Goal: Task Accomplishment & Management: Manage account settings

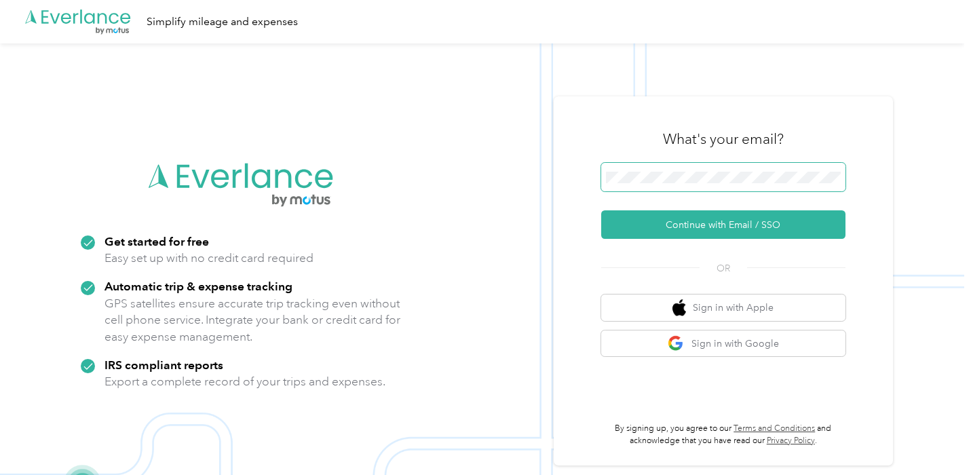
click at [716, 168] on span at bounding box center [723, 177] width 244 height 28
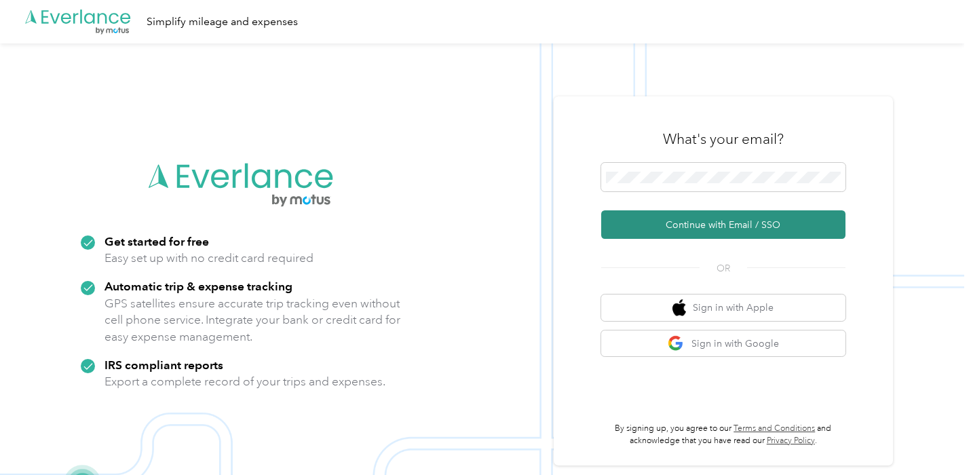
click at [714, 227] on button "Continue with Email / SSO" at bounding box center [723, 224] width 244 height 28
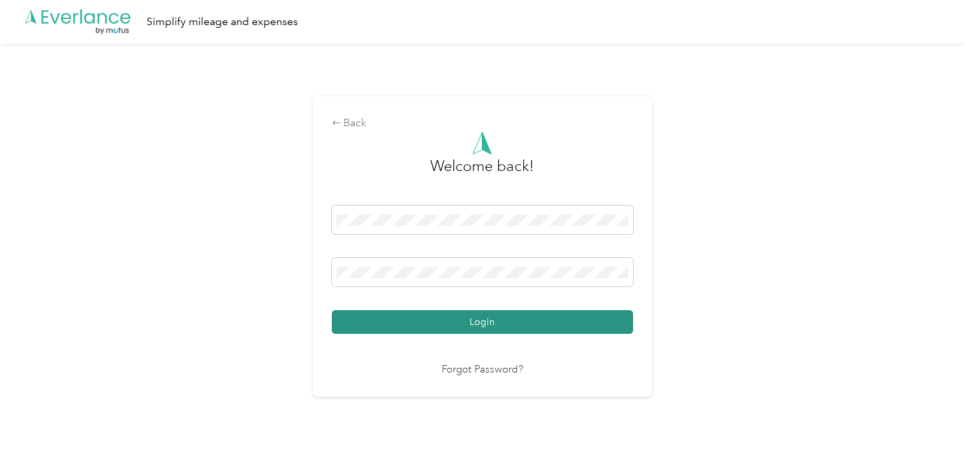
click at [476, 324] on button "Login" at bounding box center [482, 322] width 301 height 24
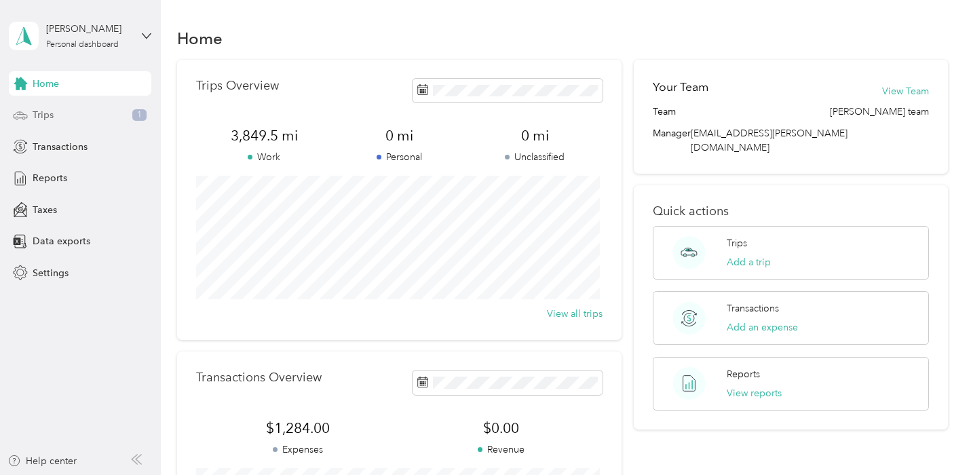
click at [62, 117] on div "Trips 1" at bounding box center [80, 115] width 142 height 24
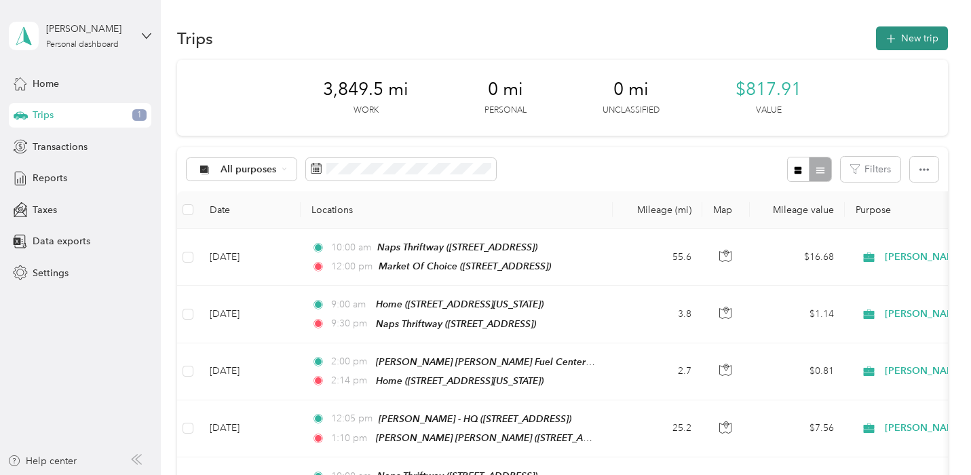
click at [922, 37] on button "New trip" at bounding box center [912, 38] width 72 height 24
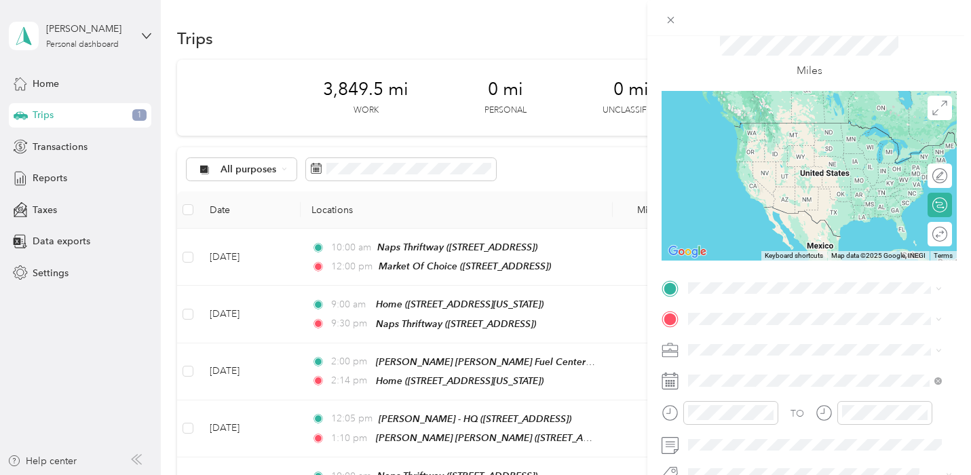
scroll to position [68, 0]
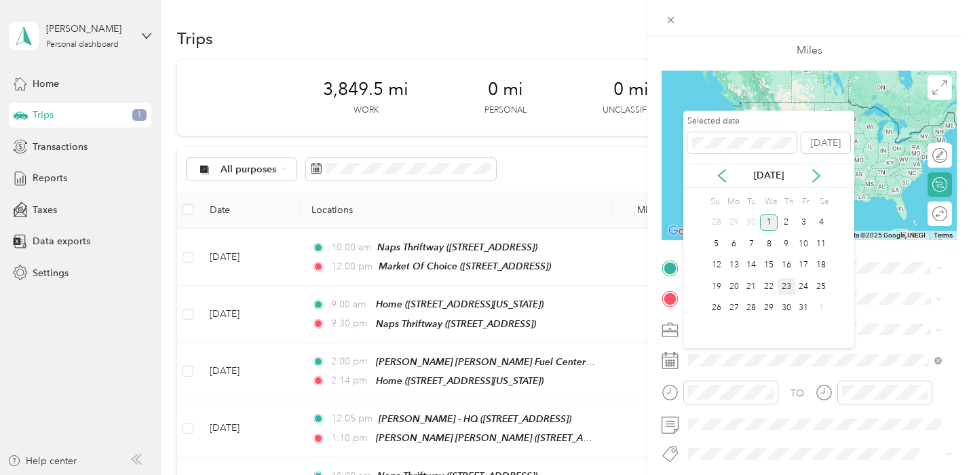
click at [784, 287] on div "23" at bounding box center [786, 286] width 18 height 17
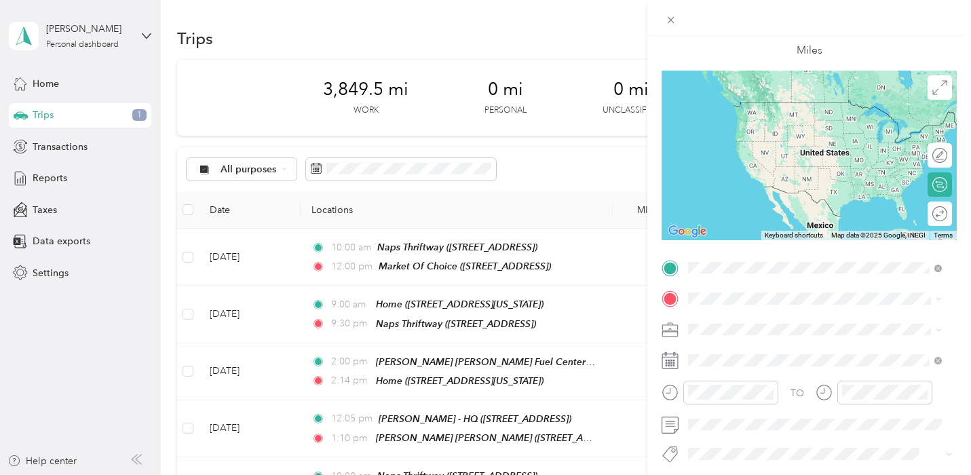
click at [800, 338] on span "[STREET_ADDRESS]" at bounding box center [757, 342] width 86 height 12
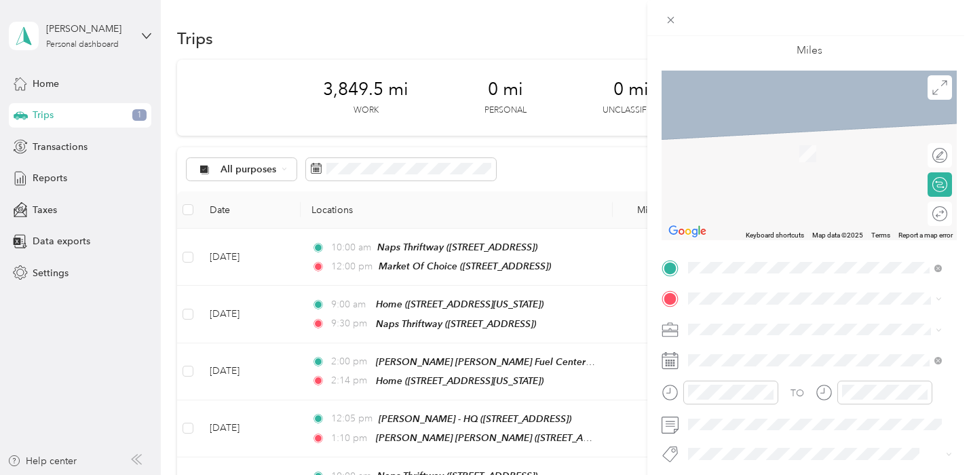
click at [809, 373] on div "TEAM Safeway Store [STREET_ADDRESS]" at bounding box center [769, 357] width 111 height 33
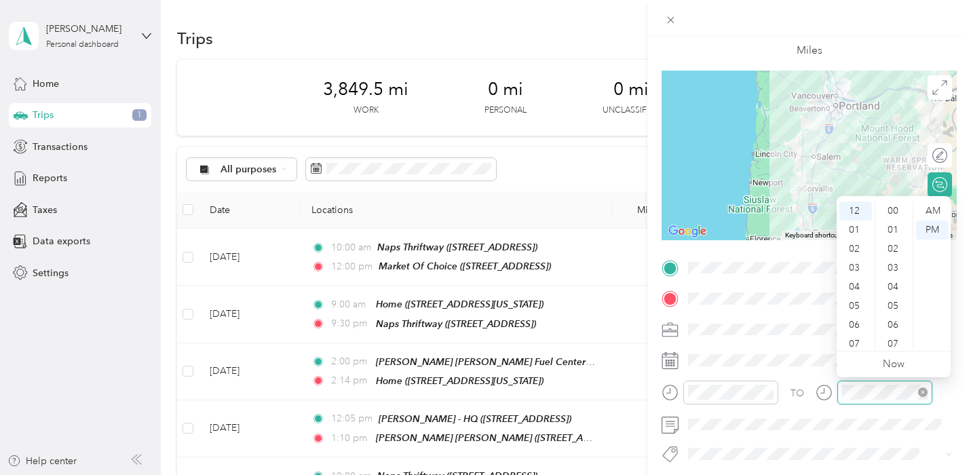
scroll to position [993, 0]
click at [855, 244] on div "02" at bounding box center [855, 248] width 33 height 19
click at [857, 230] on div "03" at bounding box center [855, 229] width 33 height 19
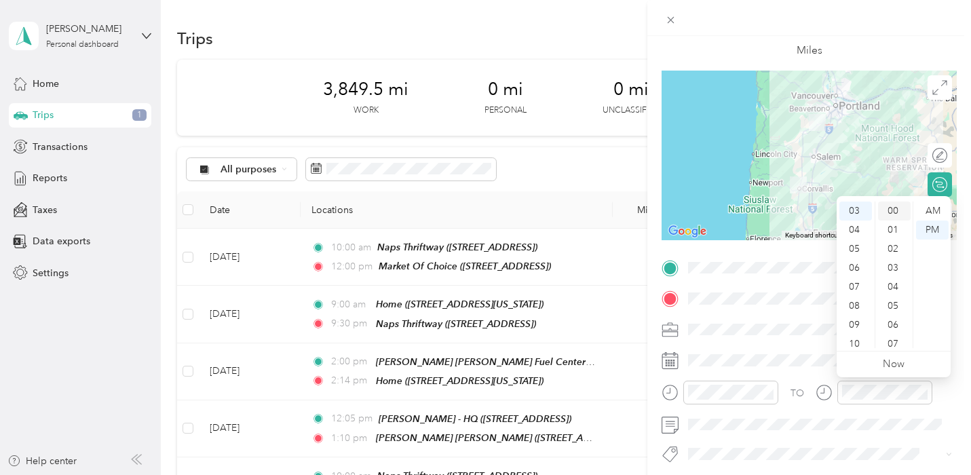
click at [899, 208] on div "00" at bounding box center [894, 210] width 33 height 19
click at [931, 227] on div "PM" at bounding box center [932, 229] width 33 height 19
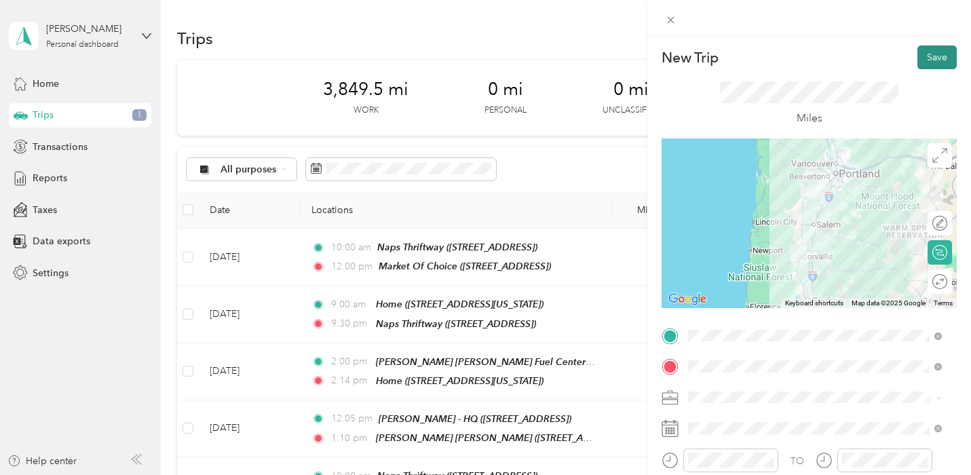
click at [933, 61] on button "Save" at bounding box center [936, 57] width 39 height 24
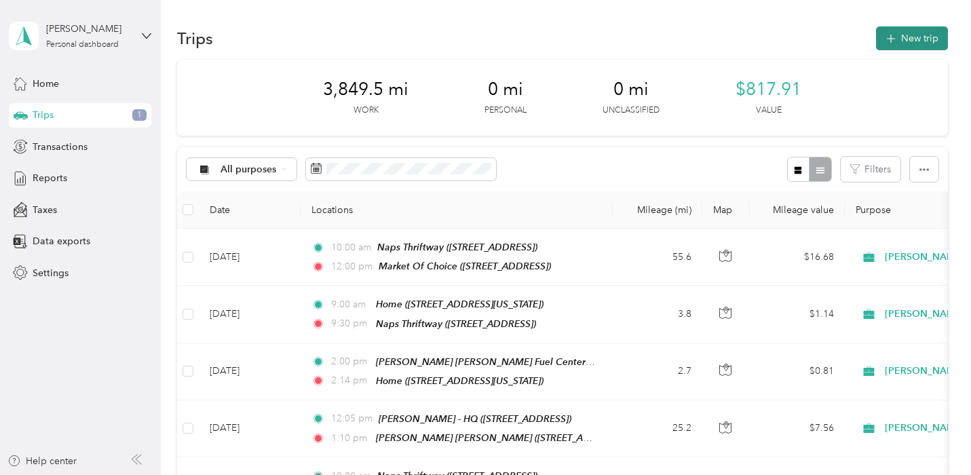
click at [910, 41] on button "New trip" at bounding box center [912, 38] width 72 height 24
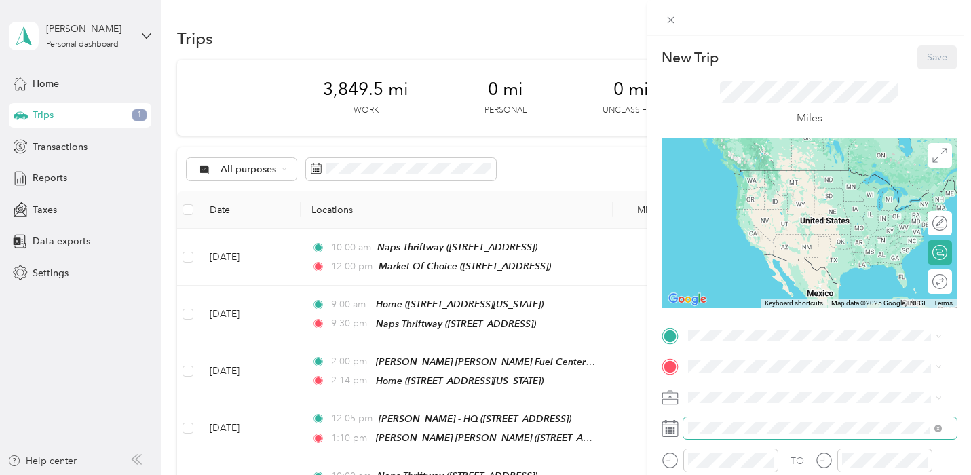
click at [766, 419] on span at bounding box center [819, 428] width 273 height 22
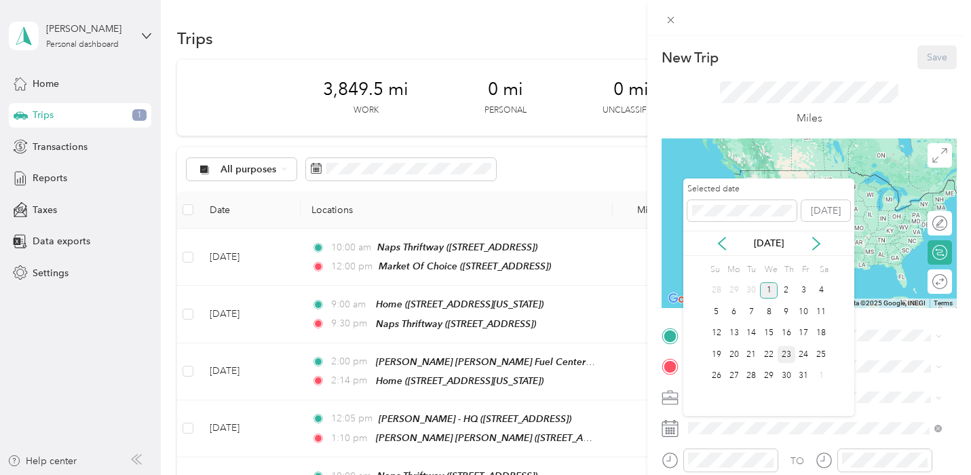
click at [787, 351] on div "23" at bounding box center [786, 354] width 18 height 17
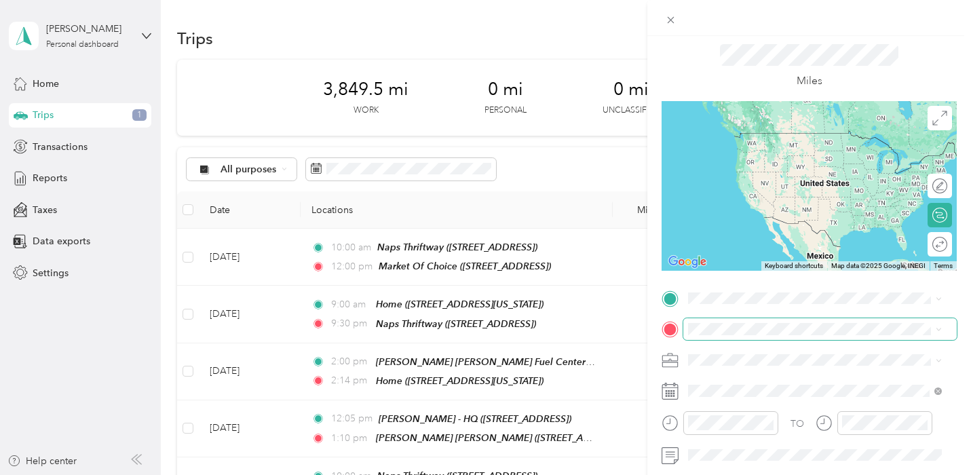
scroll to position [68, 0]
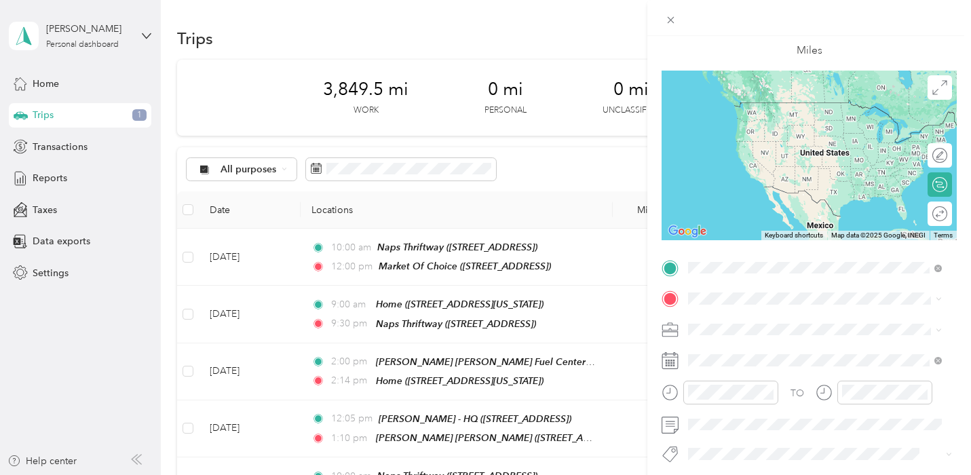
click at [765, 341] on span "[STREET_ADDRESS]" at bounding box center [757, 342] width 86 height 12
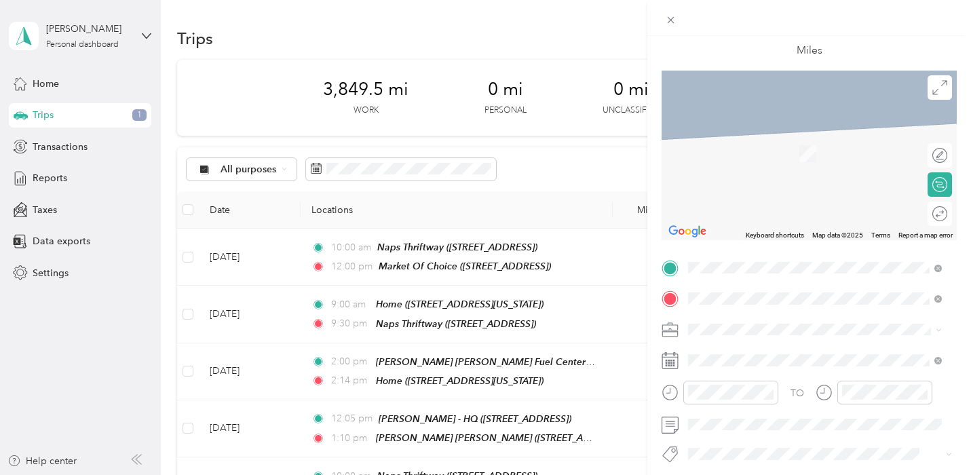
click at [776, 368] on span "[STREET_ADDRESS]" at bounding box center [757, 372] width 86 height 12
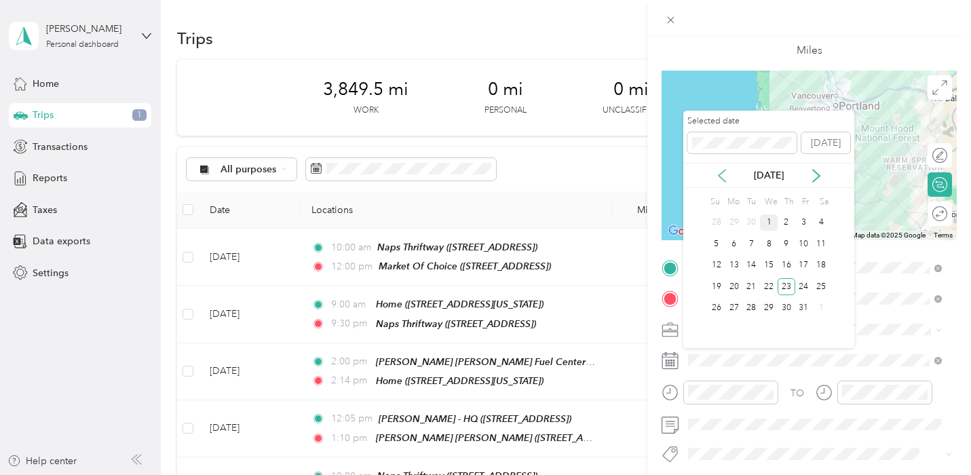
click at [722, 178] on icon at bounding box center [721, 176] width 7 height 12
click at [751, 286] on div "23" at bounding box center [751, 286] width 18 height 17
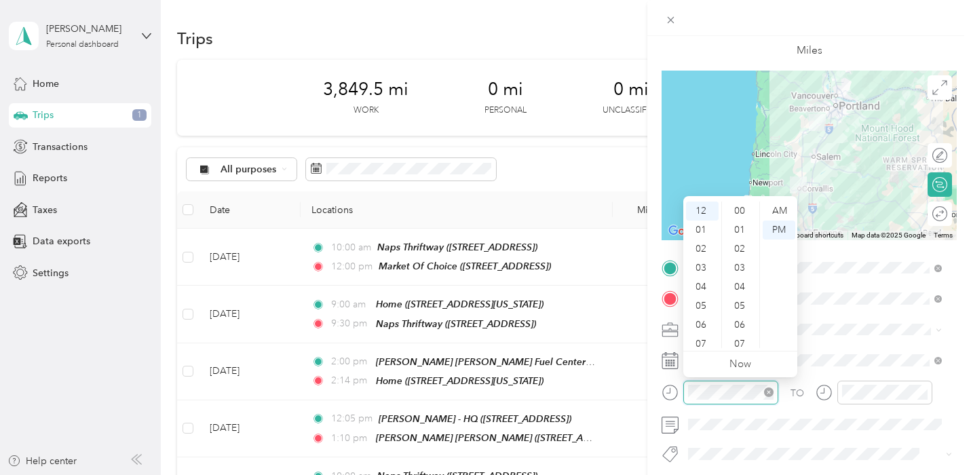
scroll to position [993, 0]
click at [701, 229] on div "01" at bounding box center [702, 229] width 33 height 19
drag, startPoint x: 701, startPoint y: 226, endPoint x: 741, endPoint y: 225, distance: 40.7
click at [702, 226] on div "02" at bounding box center [702, 229] width 33 height 19
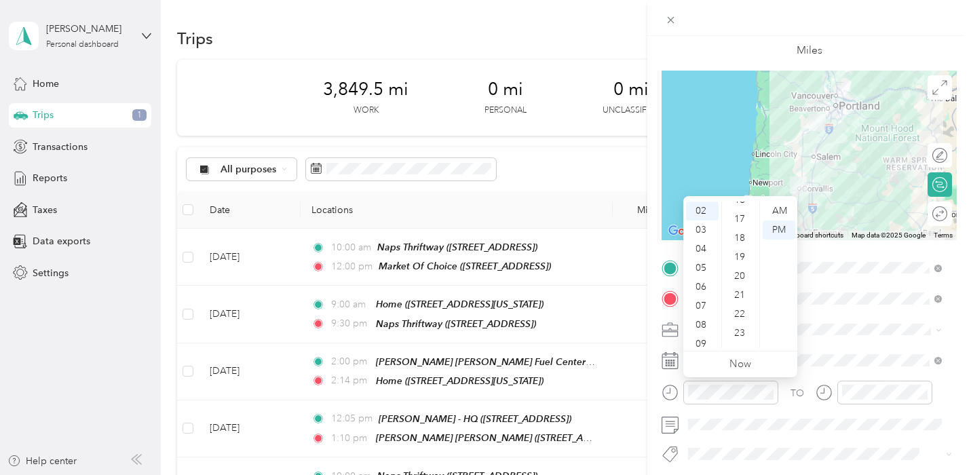
scroll to position [0, 0]
click at [746, 206] on div "00" at bounding box center [741, 210] width 33 height 19
click at [783, 225] on div "PM" at bounding box center [779, 229] width 33 height 19
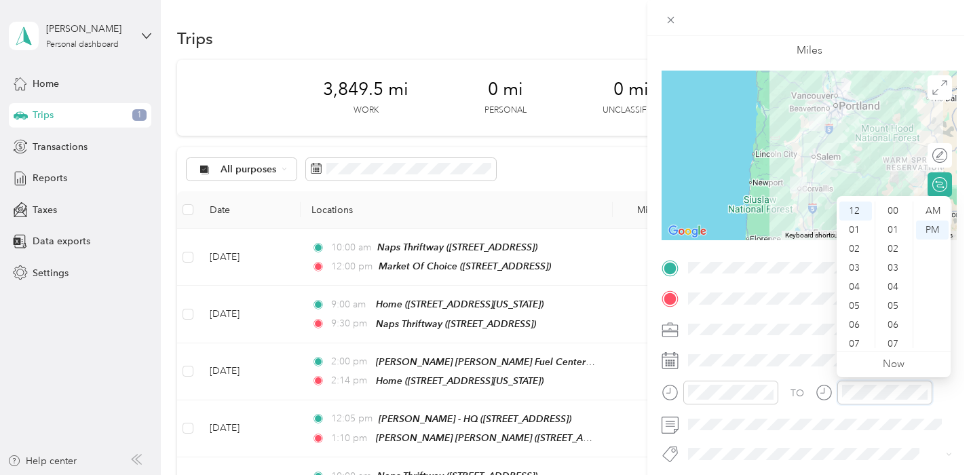
scroll to position [993, 0]
click at [861, 286] on div "04" at bounding box center [855, 286] width 33 height 19
click at [891, 210] on div "00" at bounding box center [894, 210] width 33 height 19
click at [934, 231] on div "PM" at bounding box center [932, 229] width 33 height 19
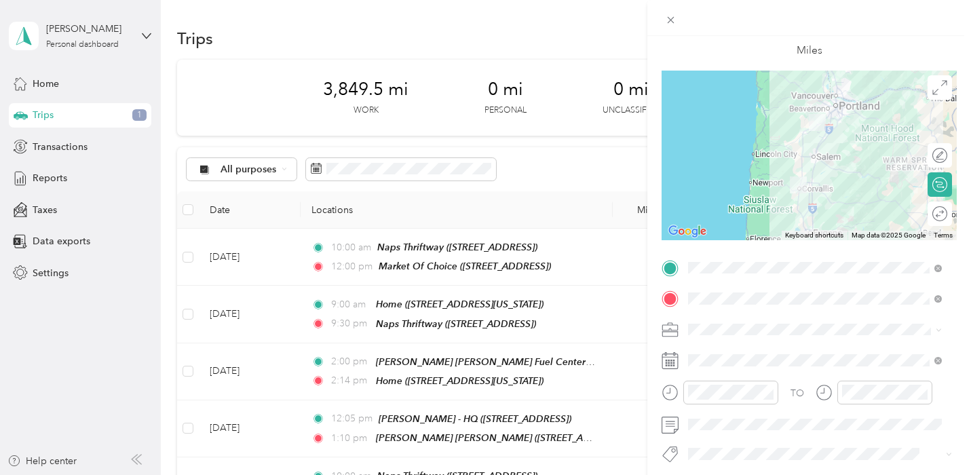
click at [775, 339] on span at bounding box center [819, 330] width 273 height 22
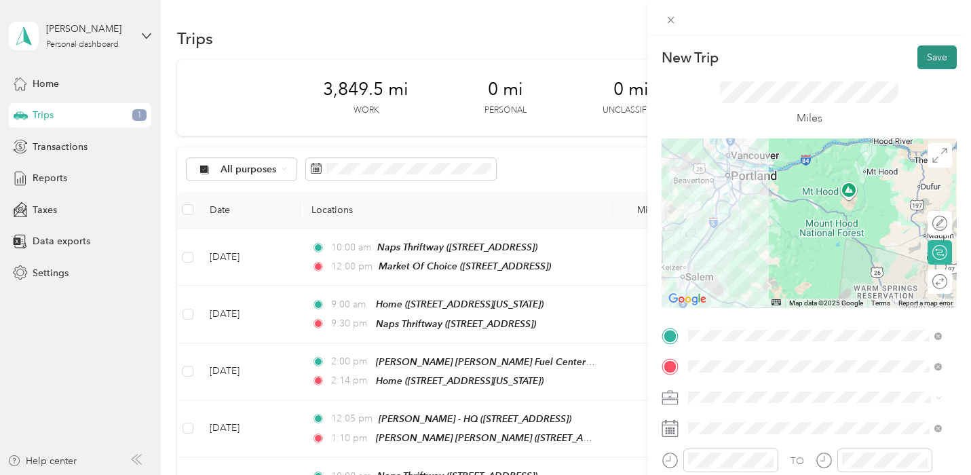
click at [929, 57] on button "Save" at bounding box center [936, 57] width 39 height 24
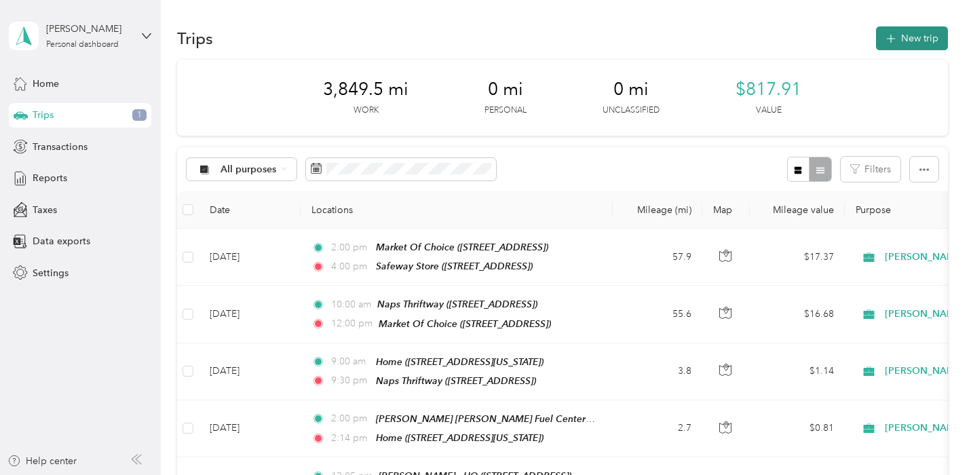
click at [908, 36] on button "New trip" at bounding box center [912, 38] width 72 height 24
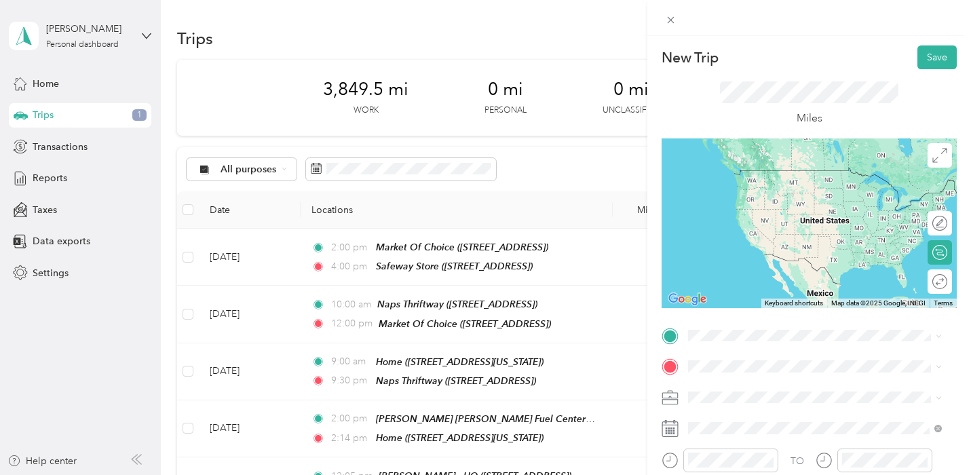
click at [796, 235] on div "TEAM Safeway Store [STREET_ADDRESS]" at bounding box center [769, 220] width 111 height 33
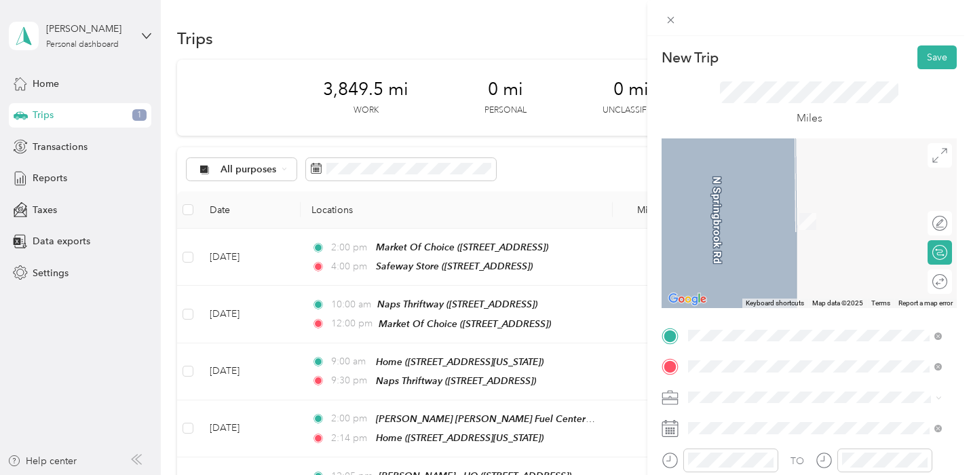
click at [758, 224] on div "Home [STREET_ADDRESS][US_STATE]" at bounding box center [782, 214] width 136 height 28
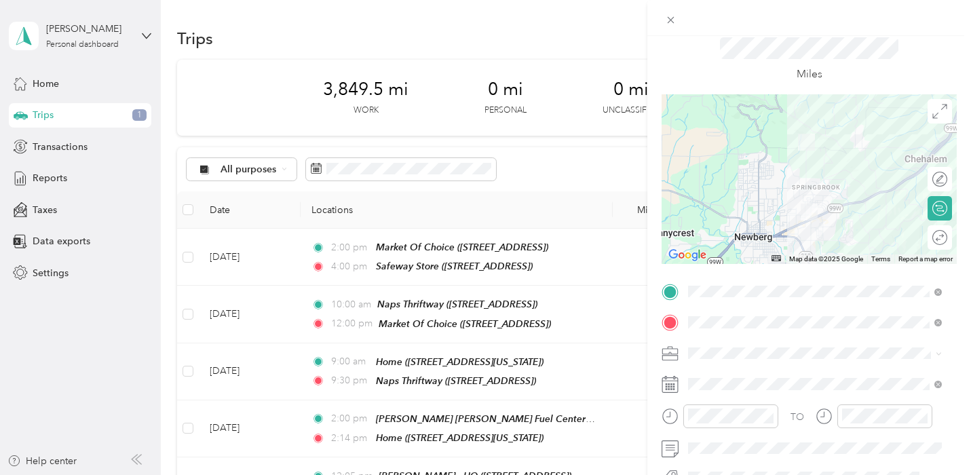
scroll to position [68, 0]
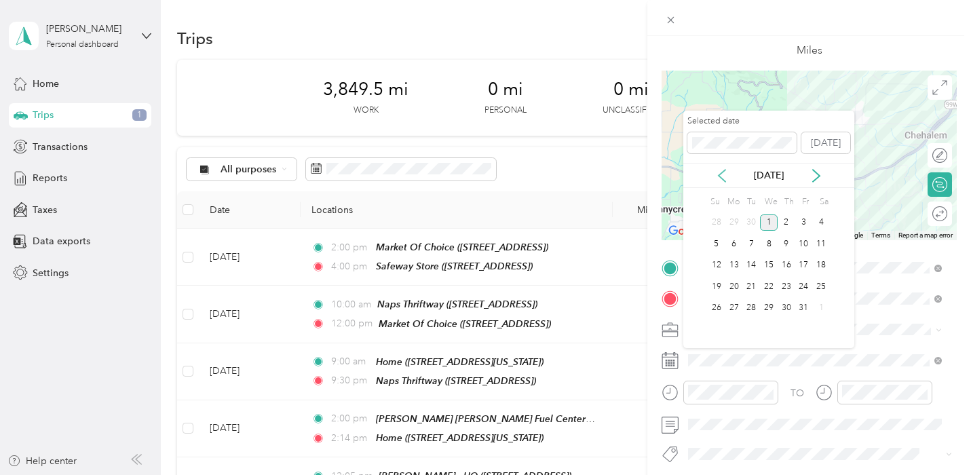
click at [720, 174] on icon at bounding box center [721, 176] width 7 height 12
click at [752, 287] on div "23" at bounding box center [751, 286] width 18 height 17
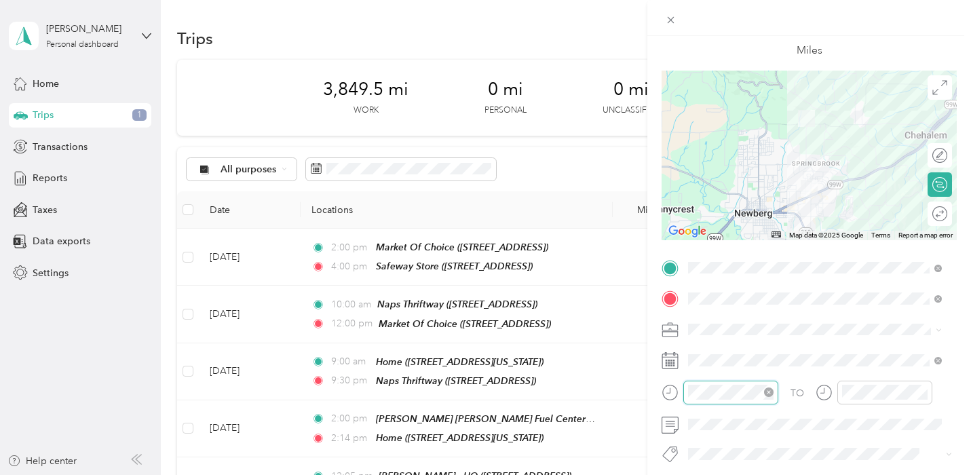
scroll to position [19, 0]
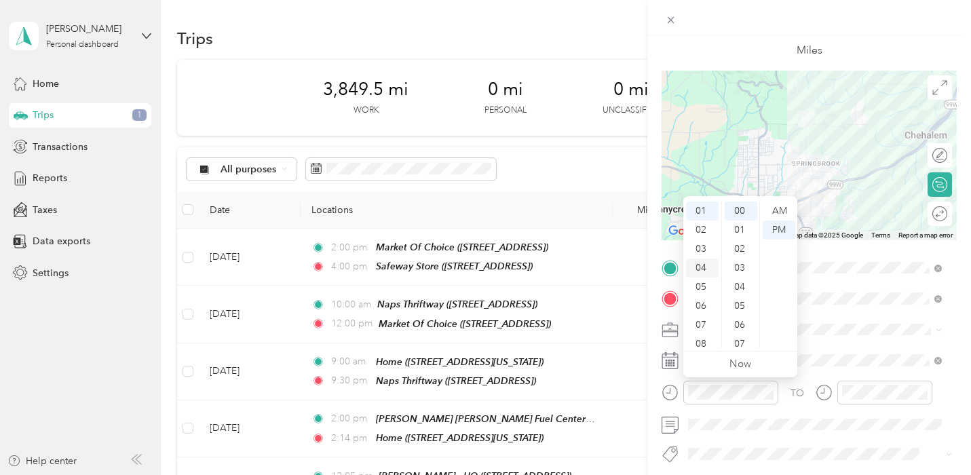
click at [705, 267] on div "04" at bounding box center [702, 267] width 33 height 19
click at [737, 290] on div "15" at bounding box center [741, 292] width 33 height 19
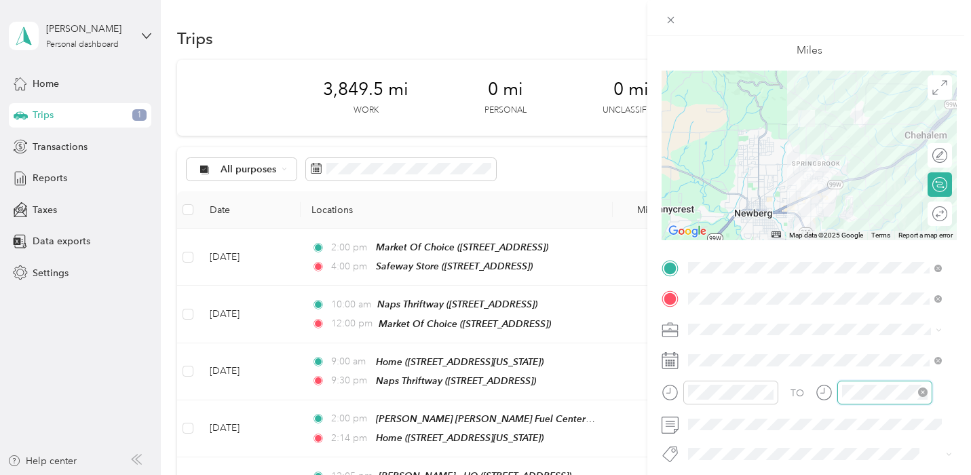
scroll to position [19, 0]
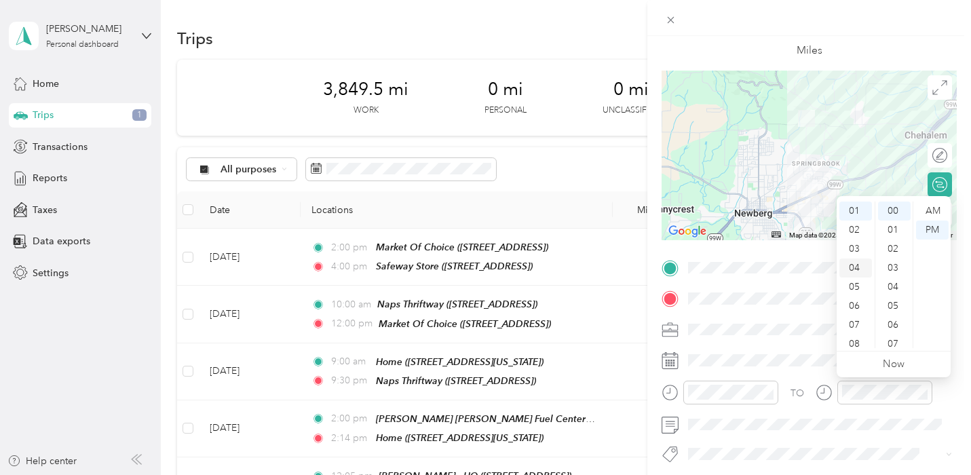
click at [855, 267] on div "04" at bounding box center [855, 267] width 33 height 19
click at [893, 254] on div "38" at bounding box center [894, 254] width 33 height 19
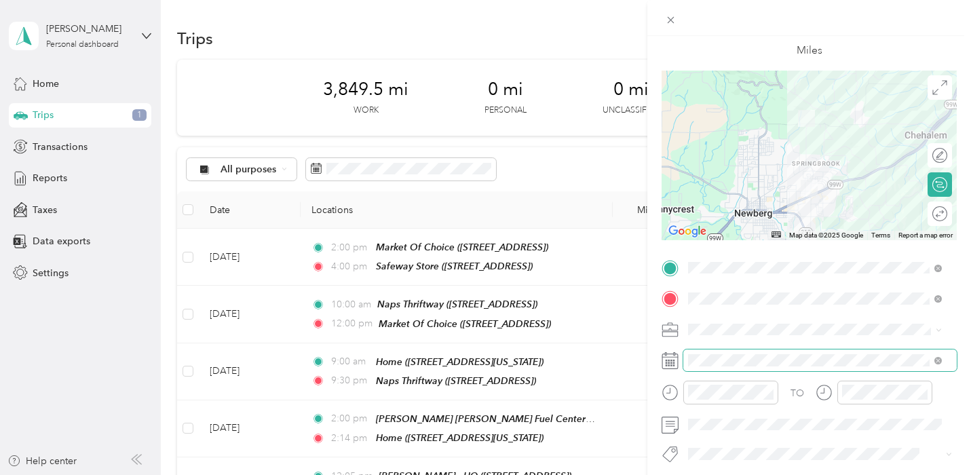
click at [766, 353] on span at bounding box center [819, 360] width 273 height 22
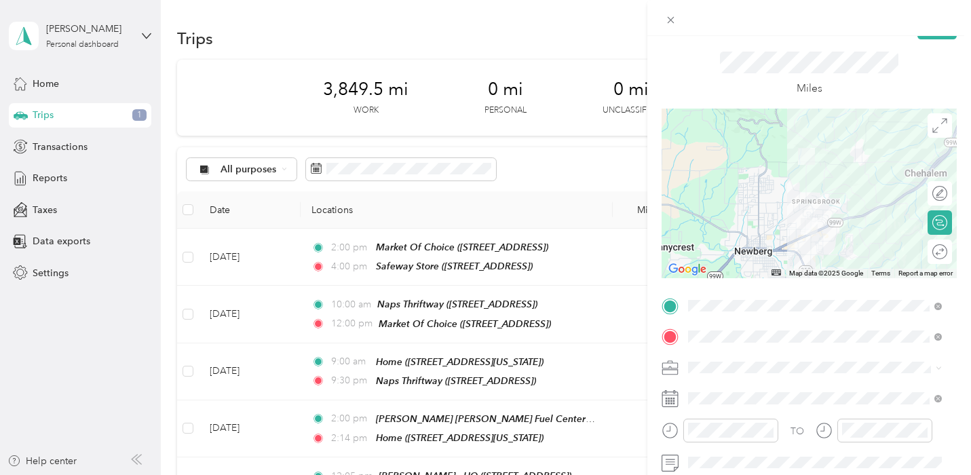
scroll to position [0, 0]
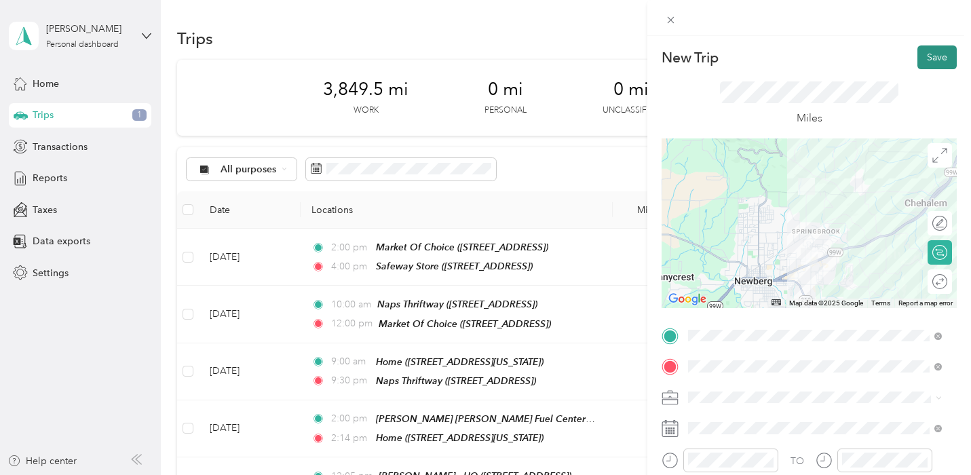
click at [931, 57] on button "Save" at bounding box center [936, 57] width 39 height 24
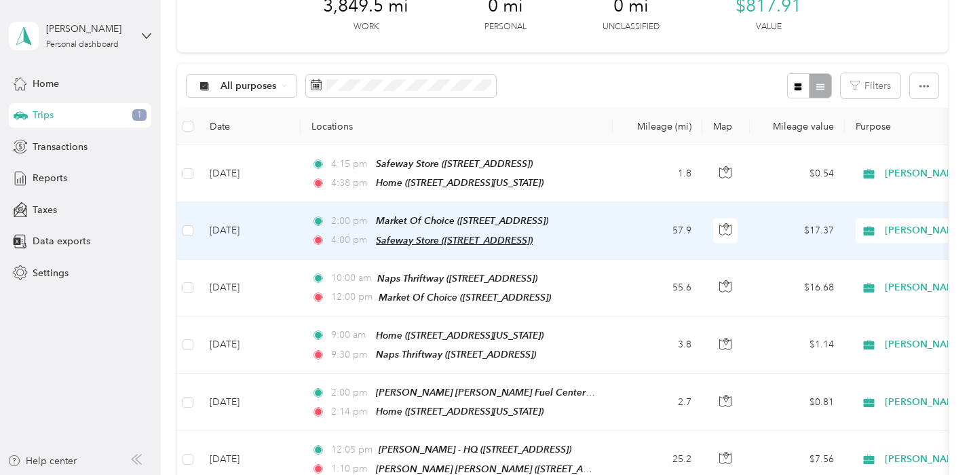
scroll to position [136, 0]
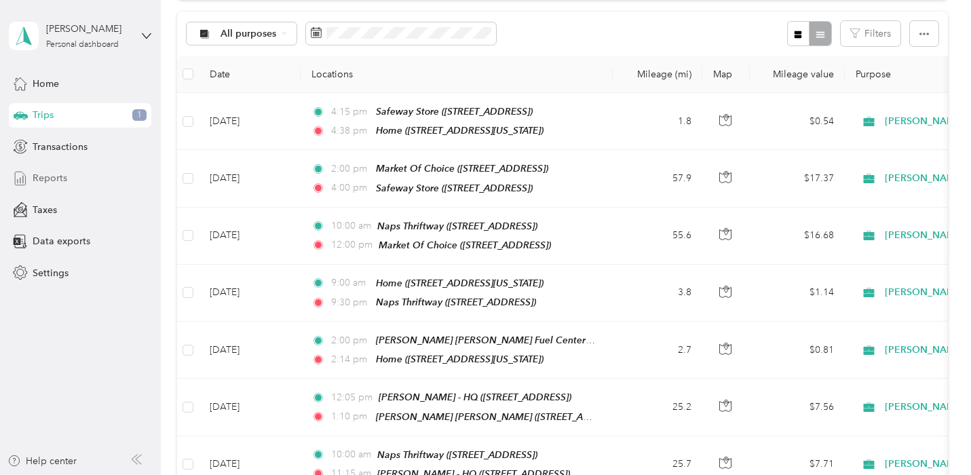
click at [48, 178] on span "Reports" at bounding box center [50, 178] width 35 height 14
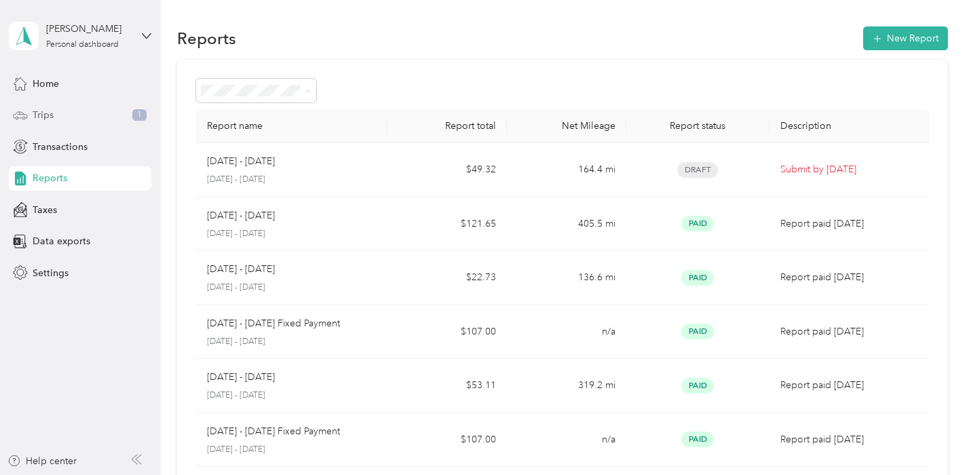
click at [73, 119] on div "Trips 1" at bounding box center [80, 115] width 142 height 24
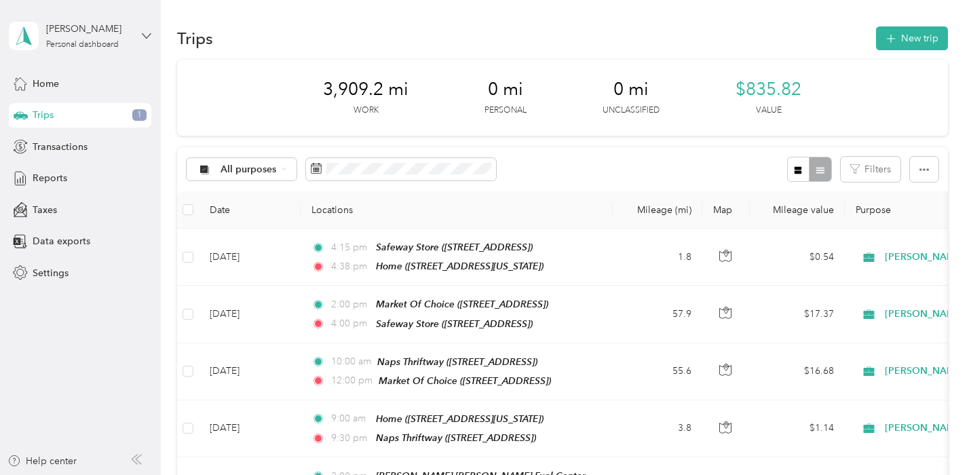
click at [147, 35] on icon at bounding box center [146, 35] width 9 height 9
click at [69, 113] on div "Log out" at bounding box center [47, 109] width 52 height 14
